Goal: Information Seeking & Learning: Learn about a topic

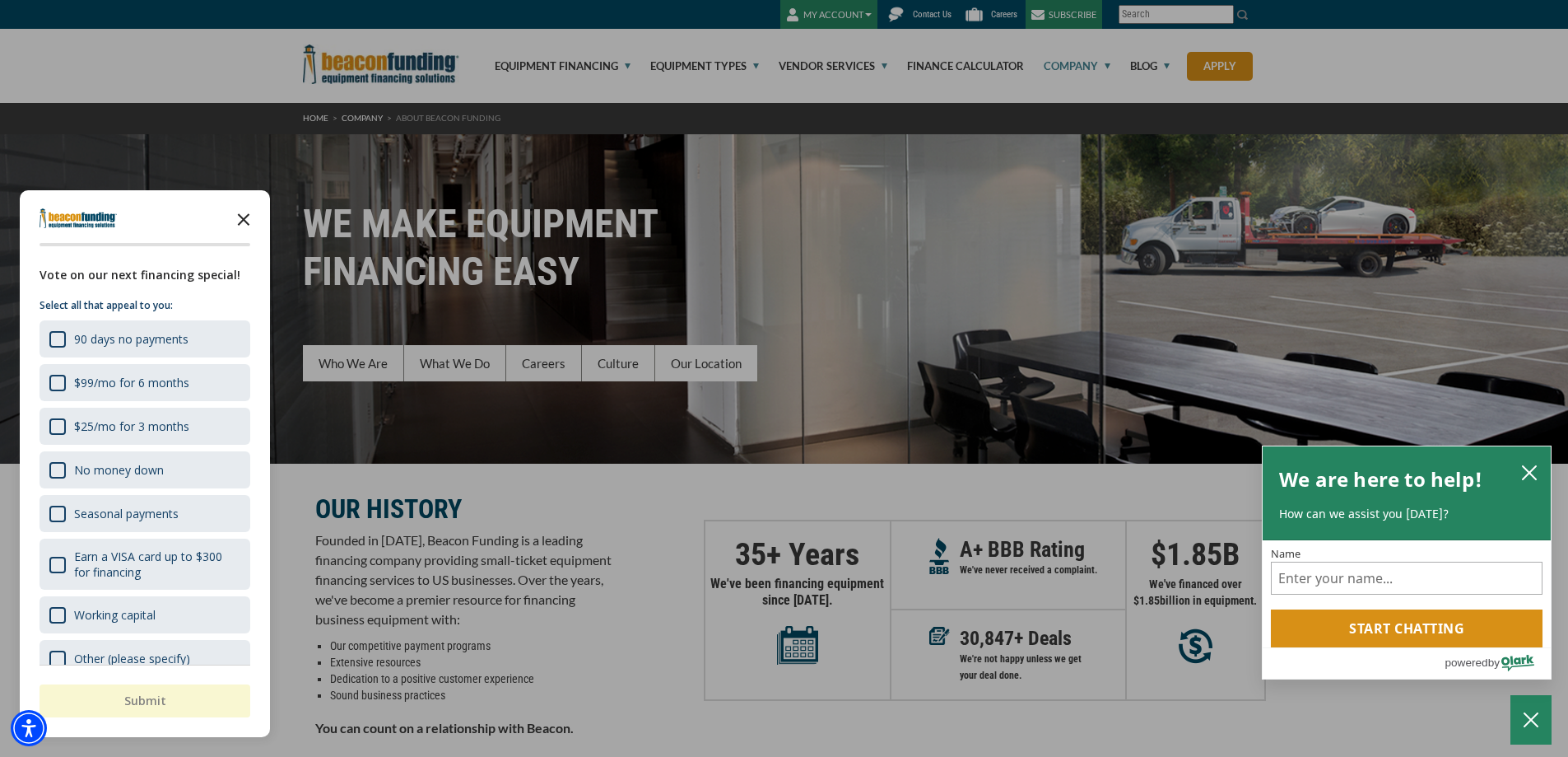
click at [239, 218] on icon "Close the survey" at bounding box center [244, 218] width 33 height 33
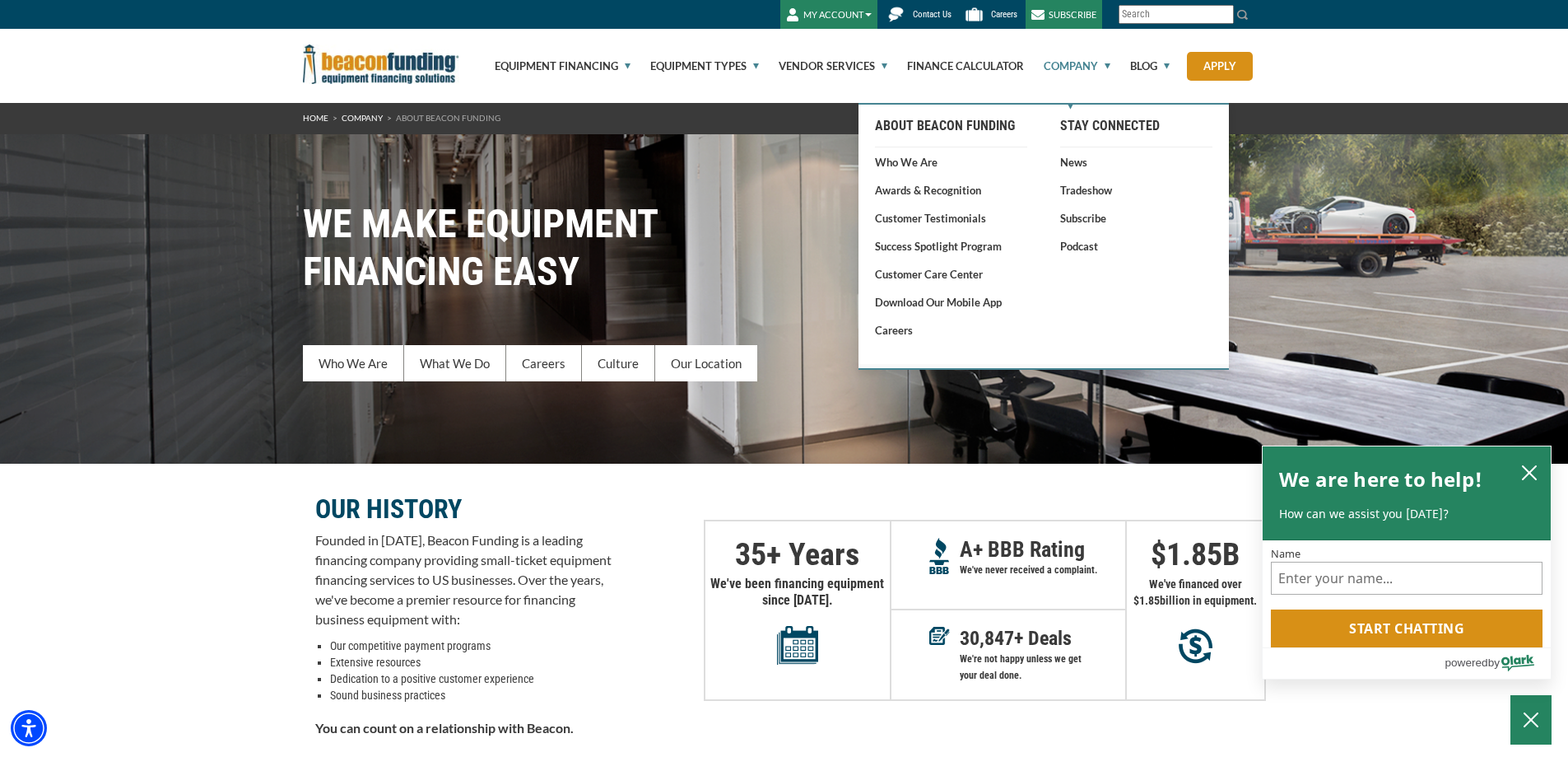
click at [1083, 62] on link "Company" at bounding box center [1068, 65] width 86 height 74
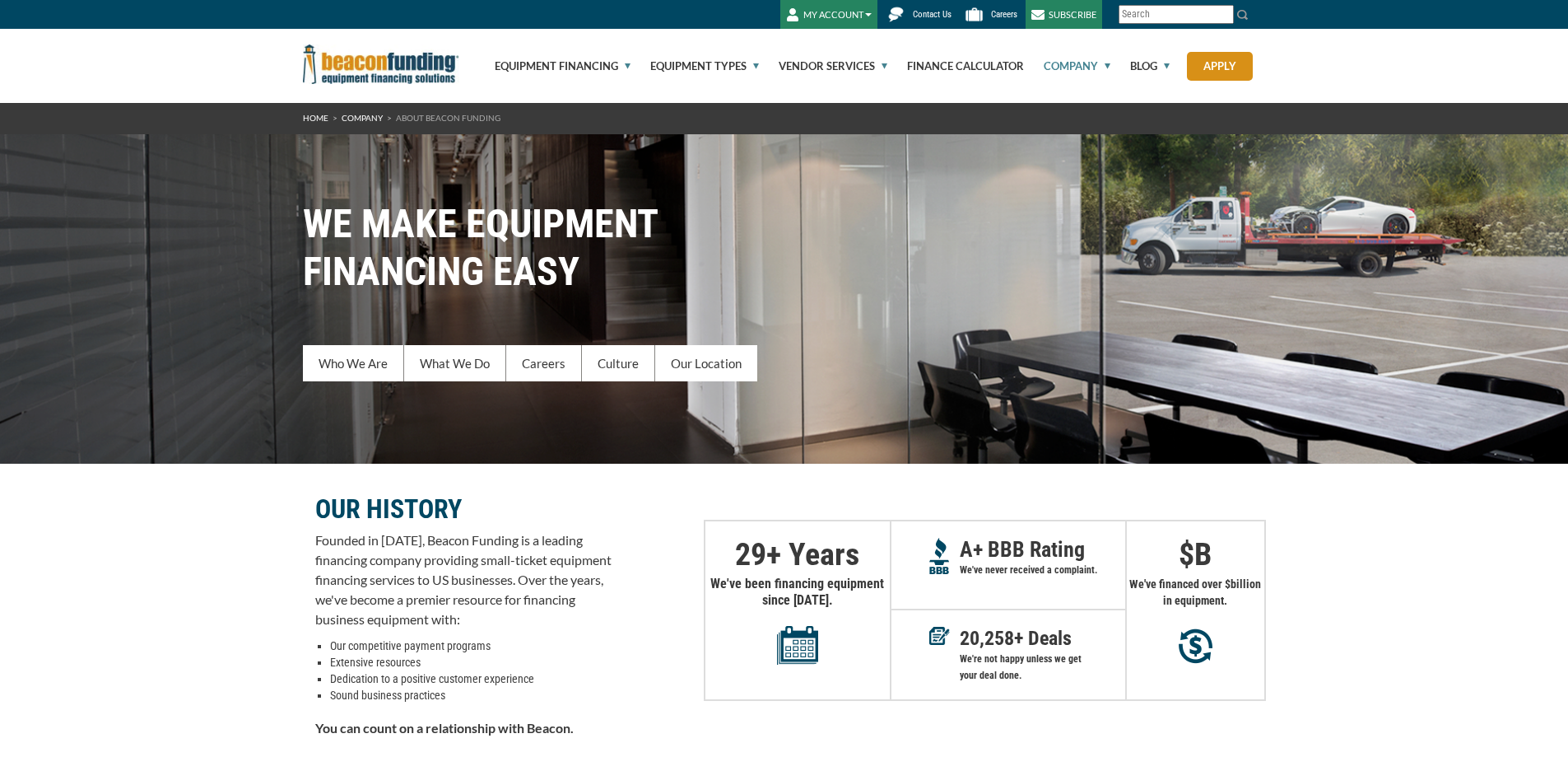
click at [1083, 62] on link "Company" at bounding box center [1068, 65] width 86 height 74
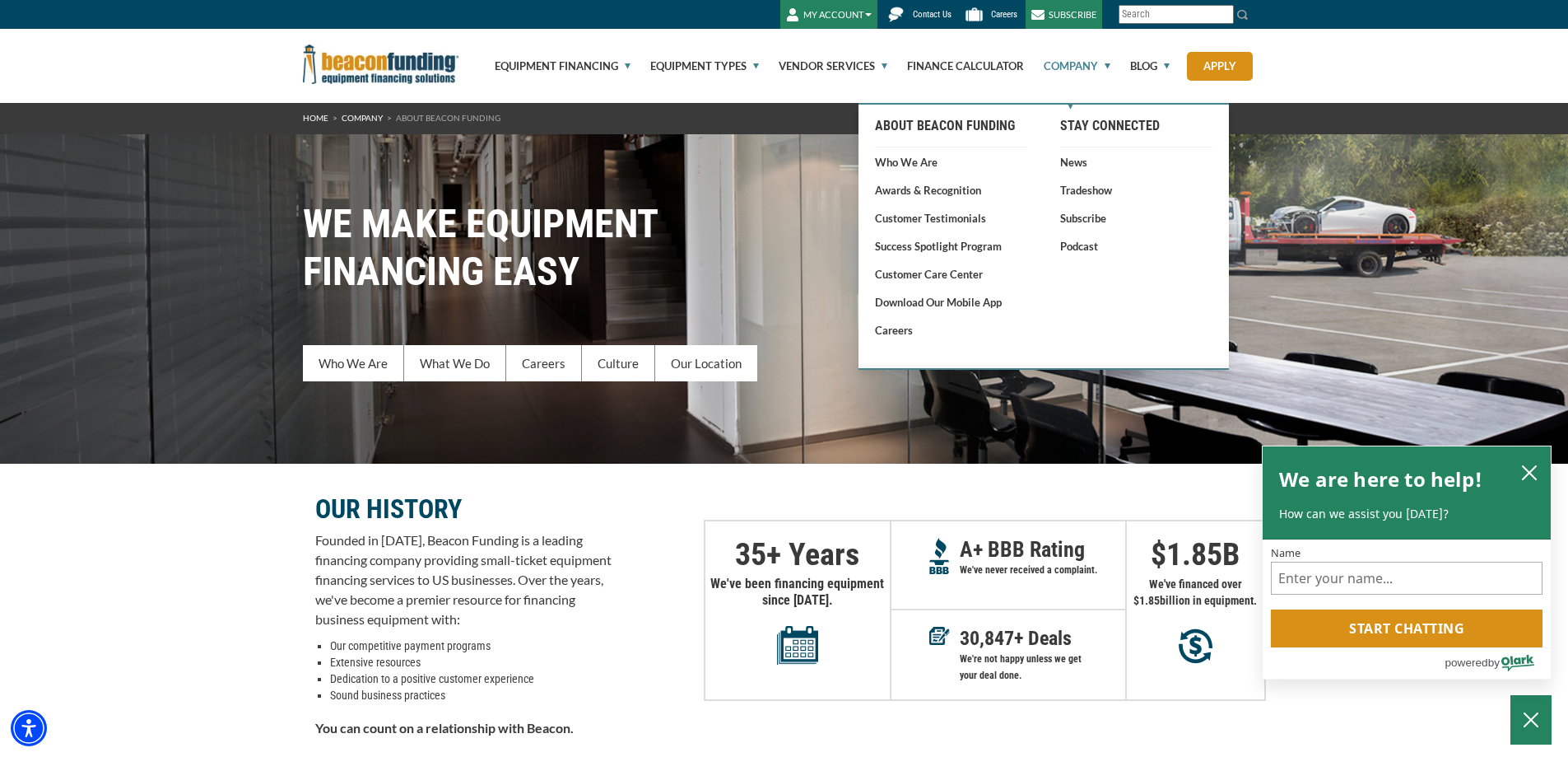
click at [918, 155] on link "Who We Are" at bounding box center [951, 162] width 153 height 16
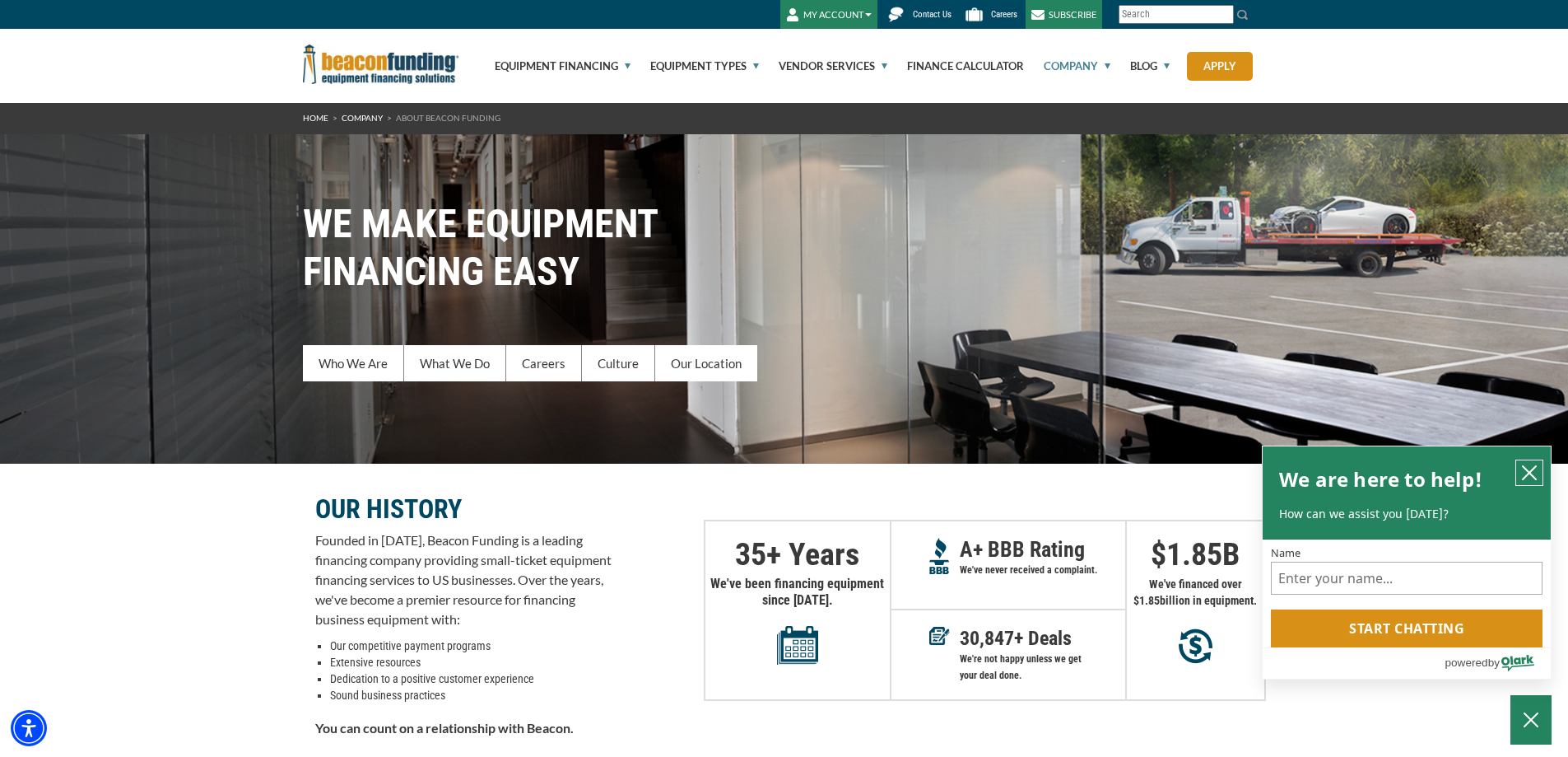
click at [1533, 468] on icon "close chatbox" at bounding box center [1530, 472] width 16 height 16
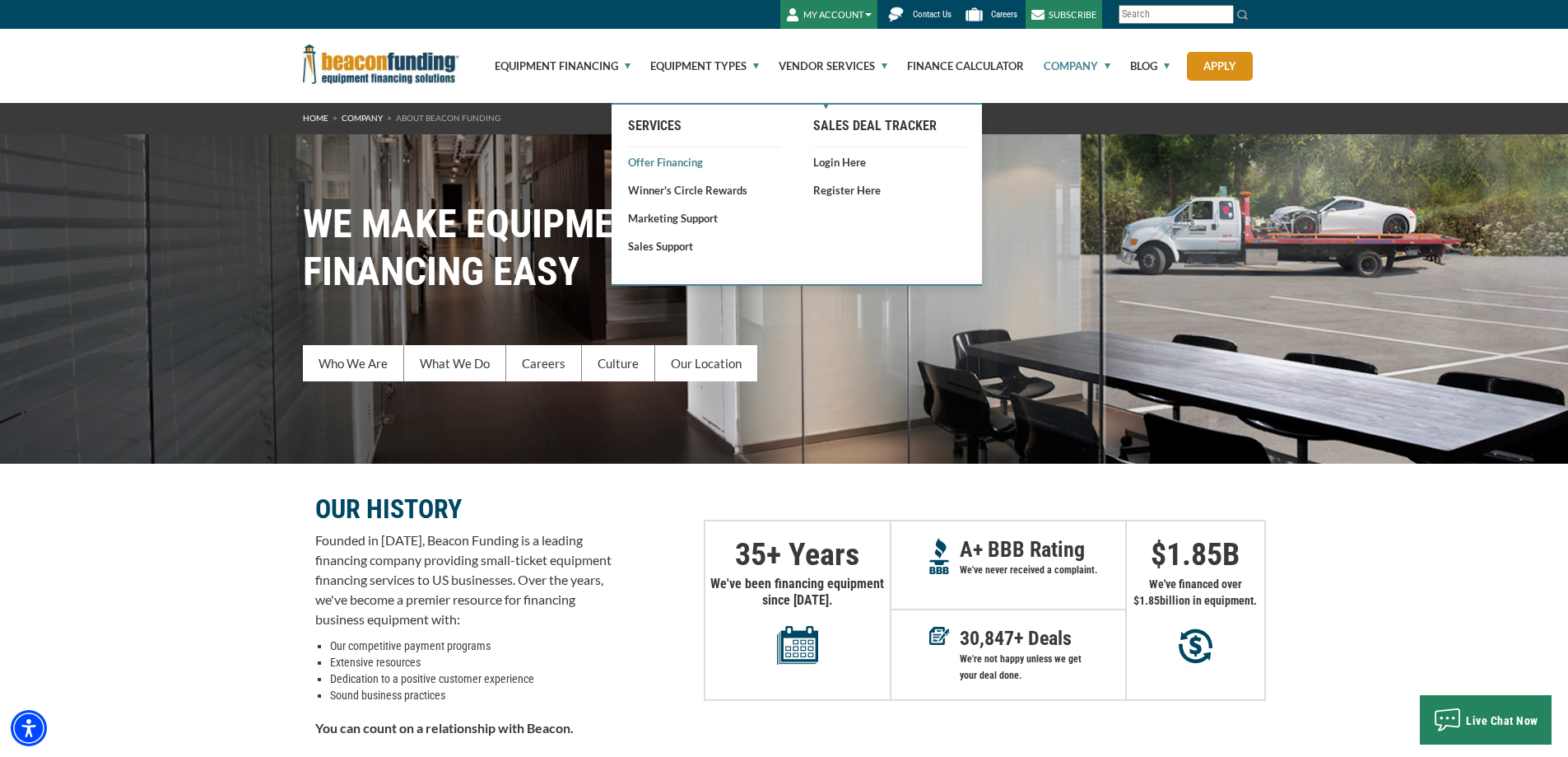
click at [651, 157] on link "Offer Financing" at bounding box center [704, 162] width 153 height 16
